Goal: Find specific page/section: Find specific page/section

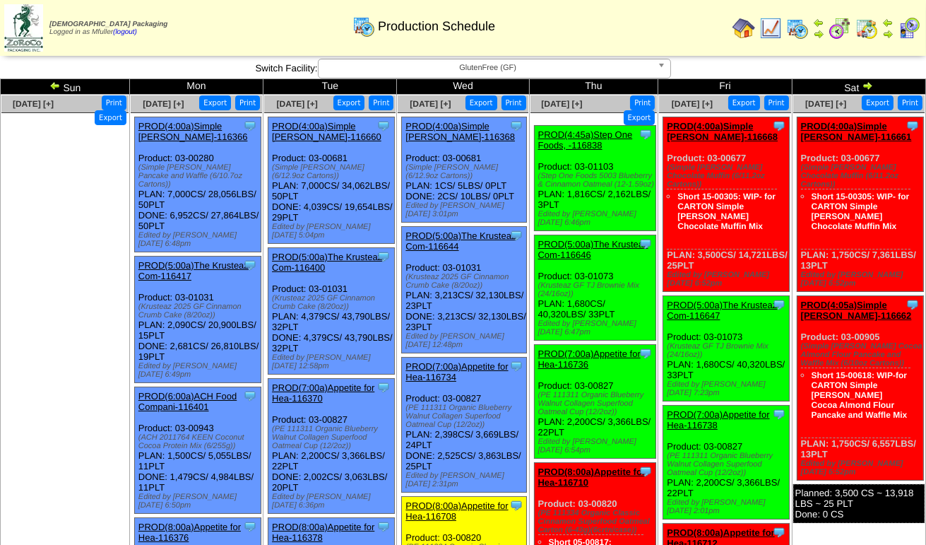
click at [443, 68] on span "GlutenFree (GF)" at bounding box center [488, 67] width 328 height 17
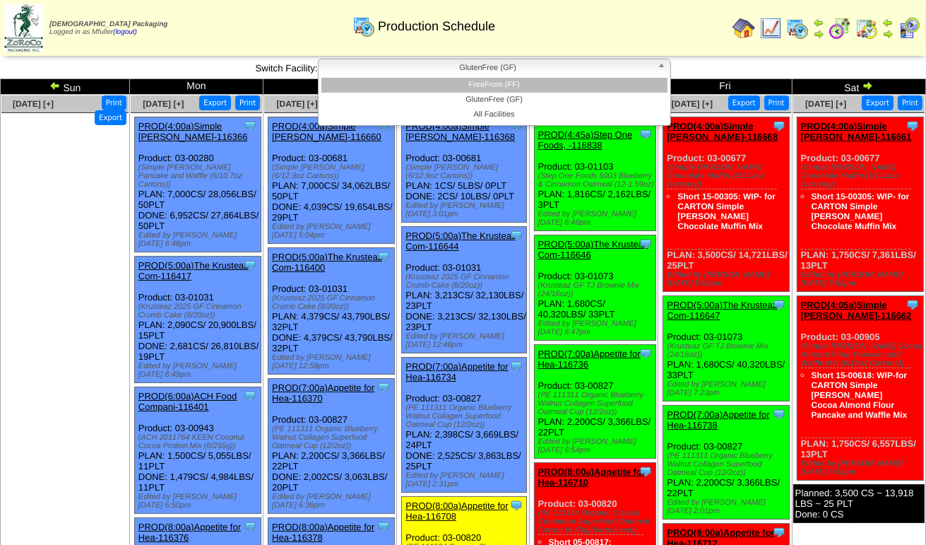
click at [444, 84] on li "FreeFrom (FF)" at bounding box center [494, 85] width 346 height 15
